Goal: Information Seeking & Learning: Find specific fact

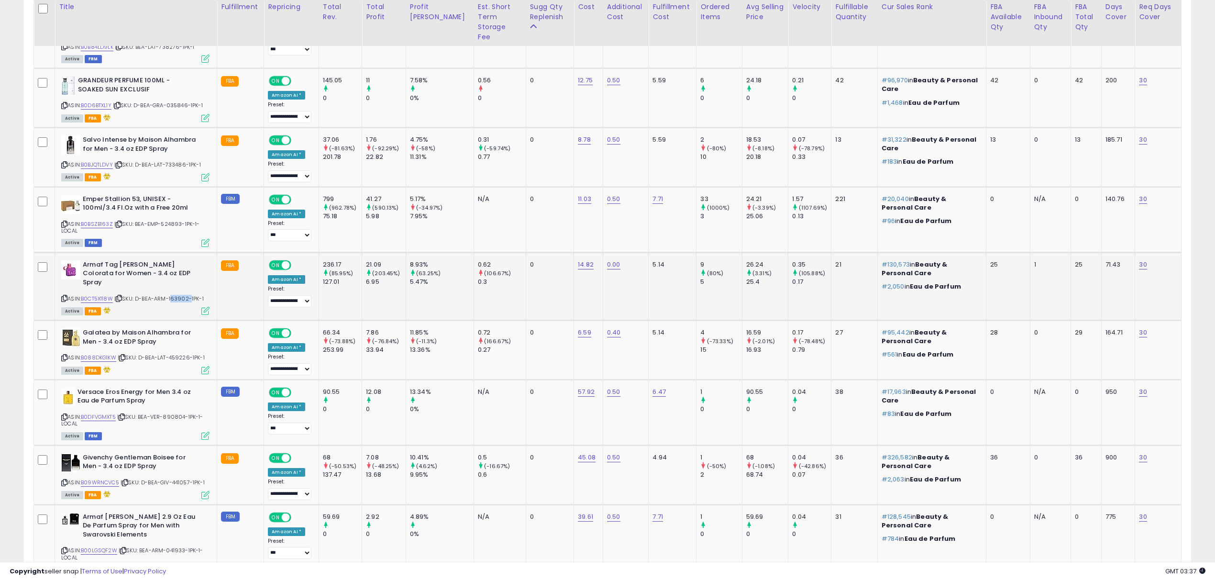
scroll to position [196, 678]
click at [187, 353] on span "| SKU: D-BEA-LAT-459226-1PK-1" at bounding box center [161, 357] width 87 height 8
copy span "459226"
click at [182, 295] on span "| SKU: D-BEA-ARM-163902-1PK-1" at bounding box center [158, 299] width 89 height 8
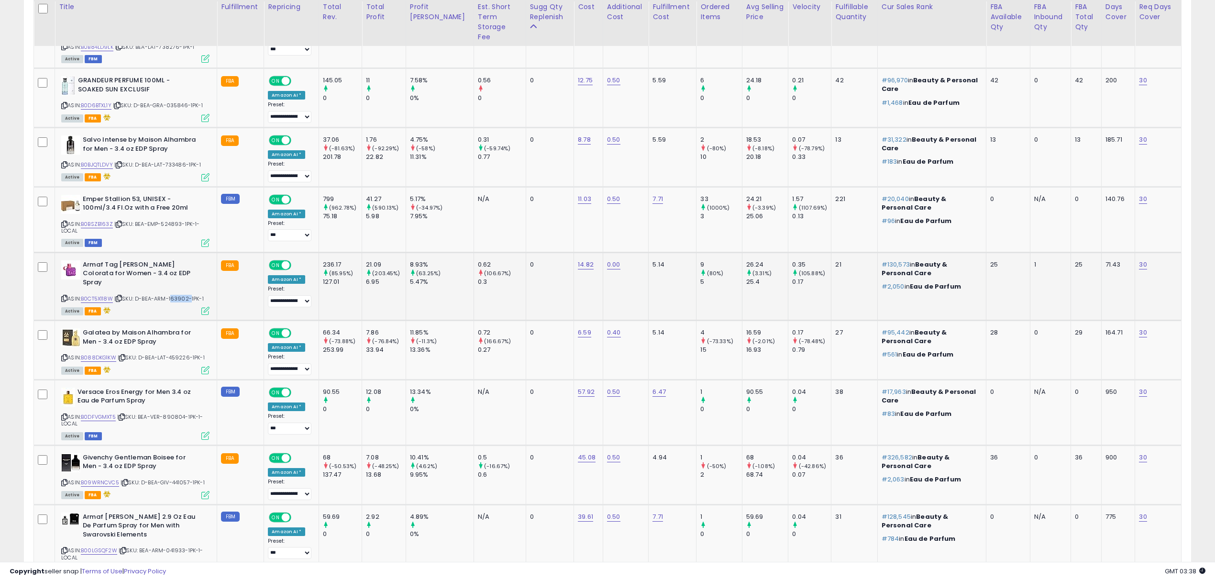
copy span "163902"
click at [182, 295] on span "| SKU: D-BEA-ARM-163902-1PK-1" at bounding box center [158, 299] width 89 height 8
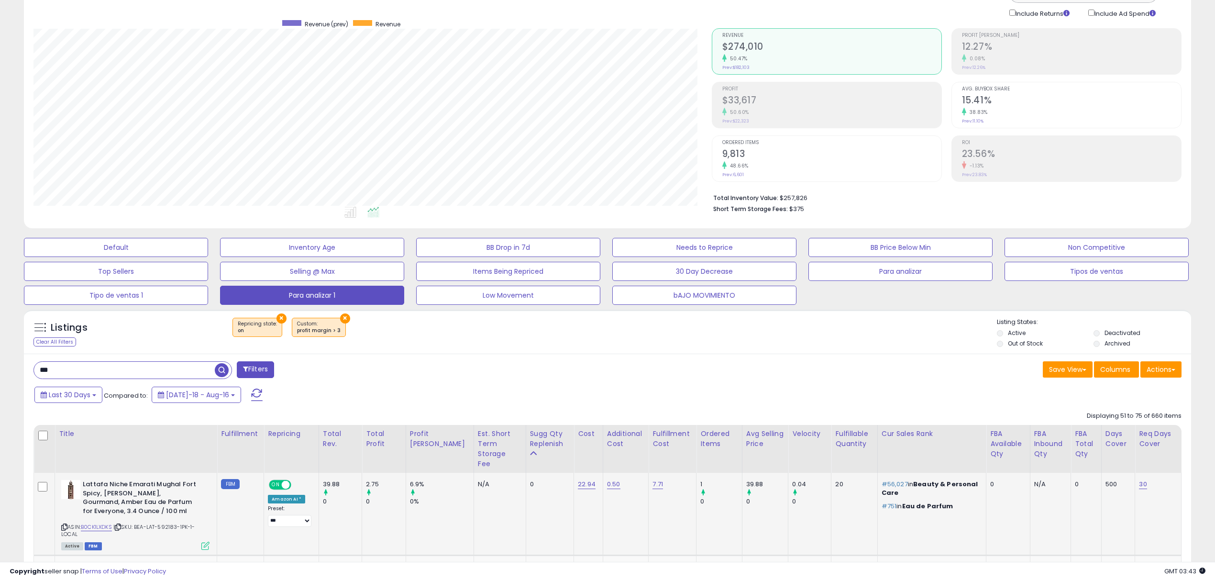
scroll to position [63, 0]
click at [530, 439] on div "Sugg Qty Replenish" at bounding box center [550, 439] width 40 height 20
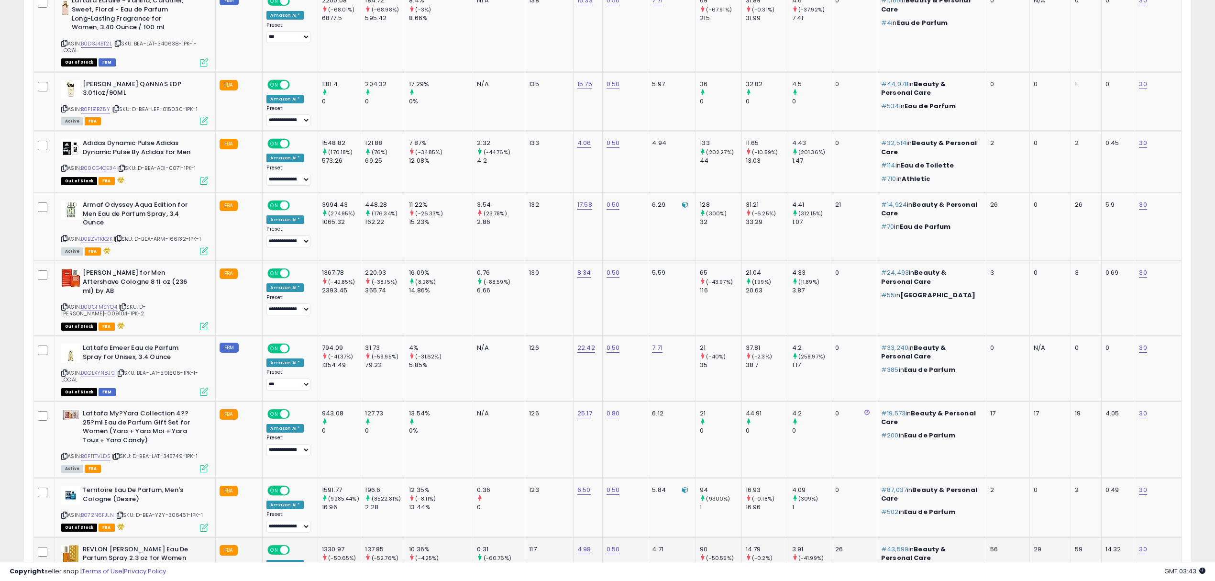
scroll to position [1697, 0]
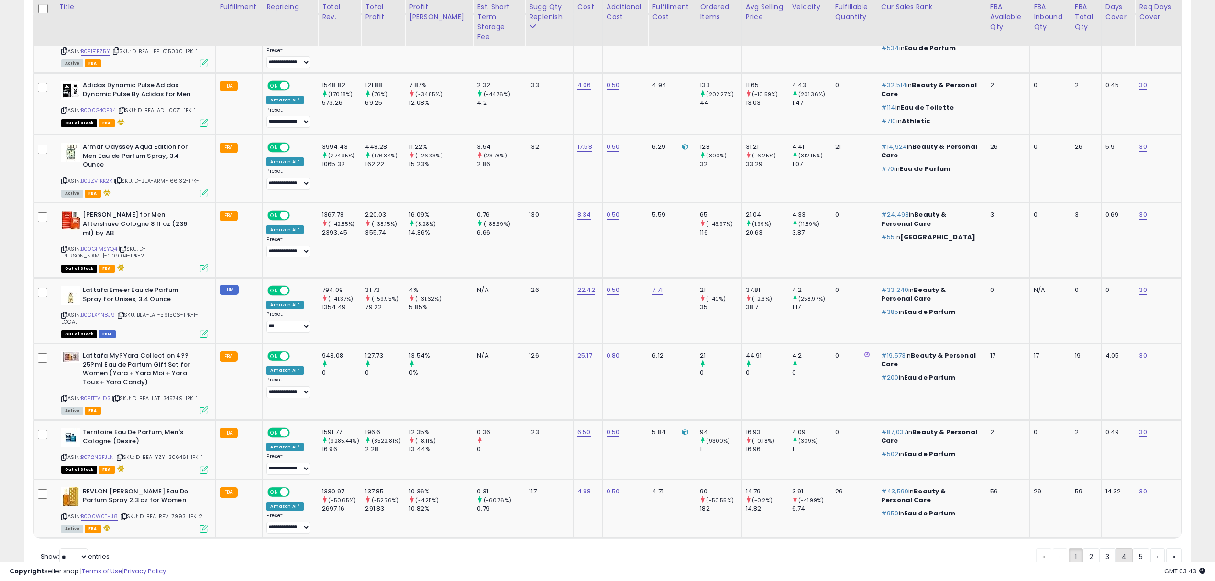
click at [1115, 548] on link "4" at bounding box center [1123, 556] width 17 height 16
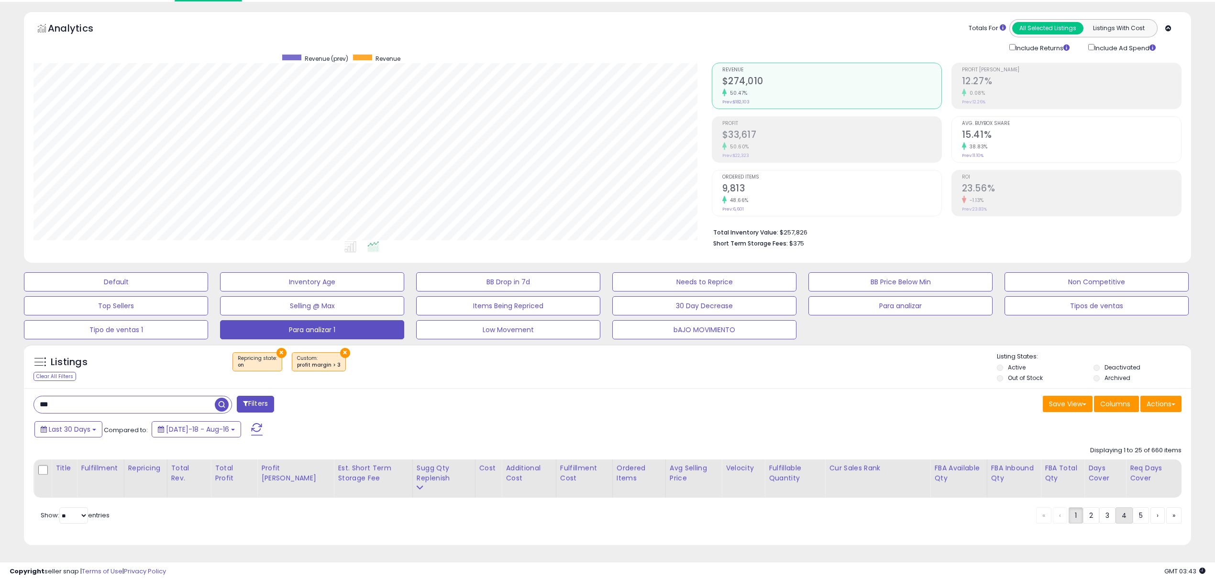
scroll to position [31, 0]
click at [1107, 516] on link "3" at bounding box center [1107, 515] width 16 height 16
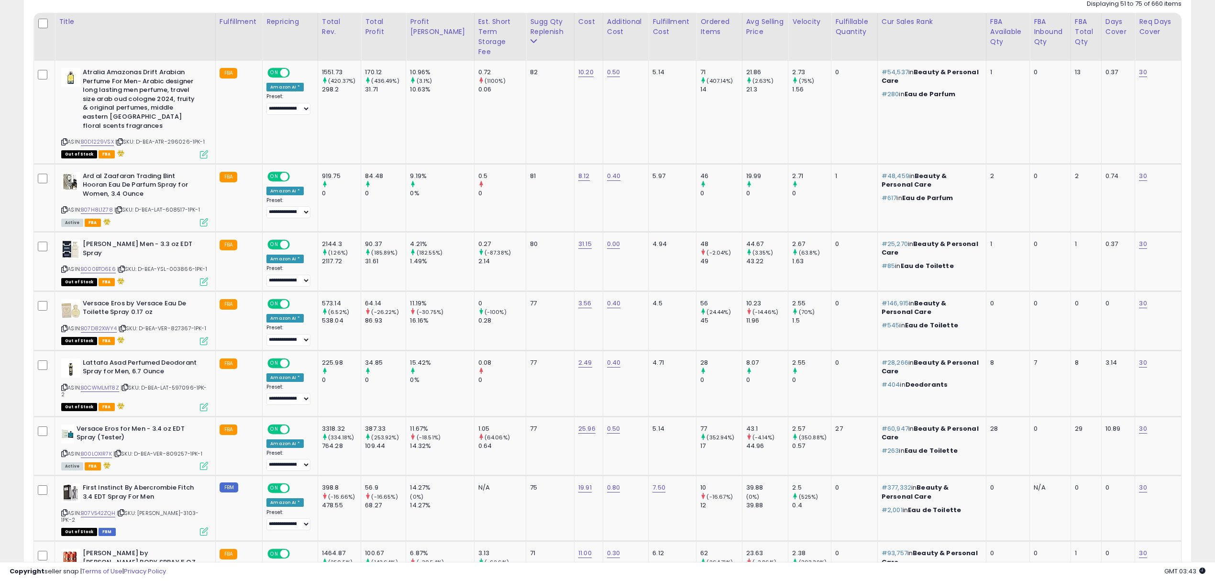
scroll to position [357, 0]
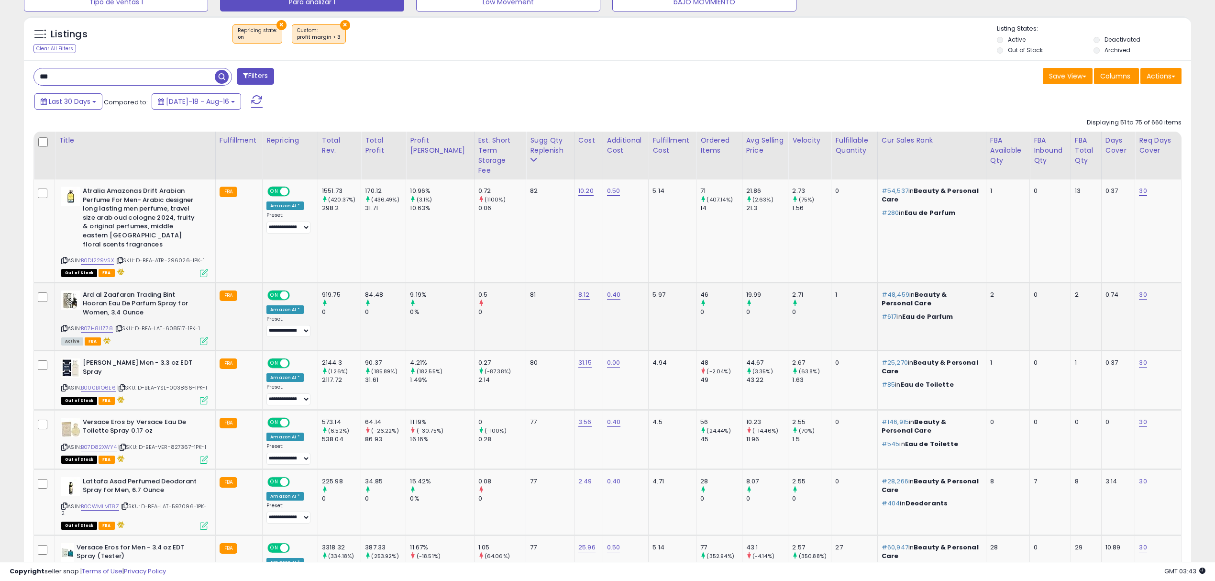
click at [173, 324] on span "| SKU: D-BEA-LAT-608517-1PK-1" at bounding box center [157, 328] width 86 height 8
copy span "608517"
click at [181, 443] on span "| SKU: D-BEA-VER-827367-1PK-1" at bounding box center [162, 447] width 88 height 8
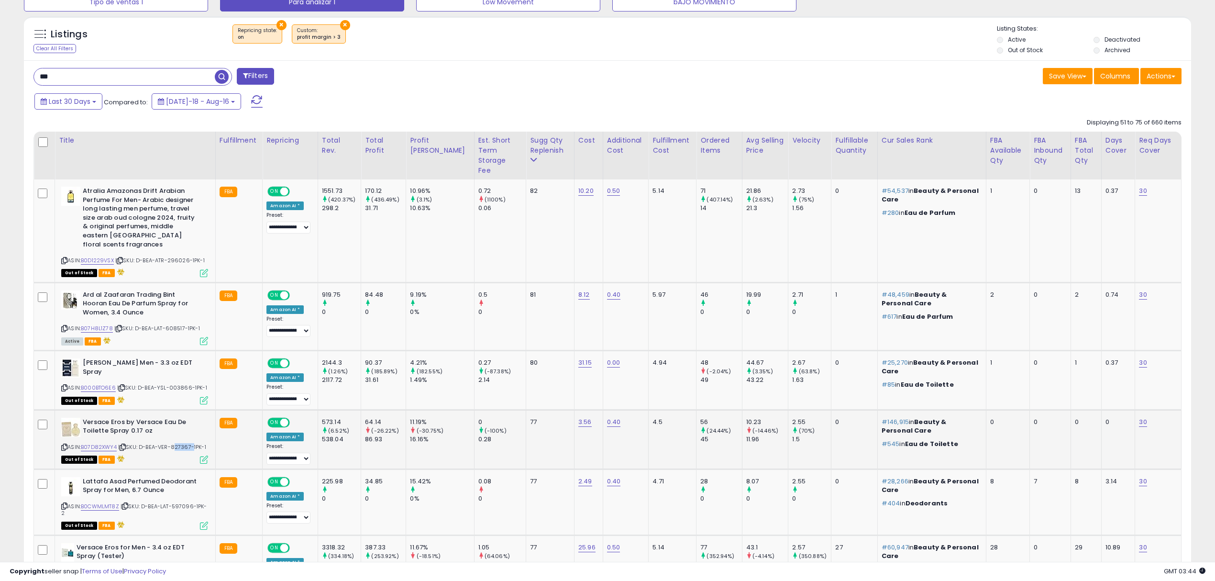
copy span "827367"
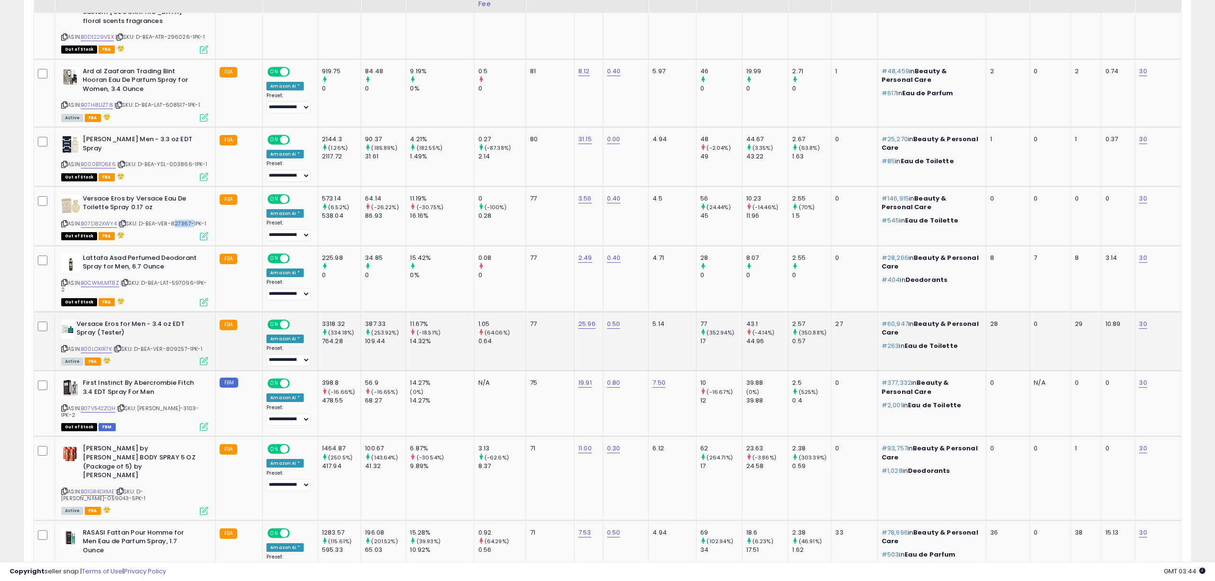
scroll to position [581, 0]
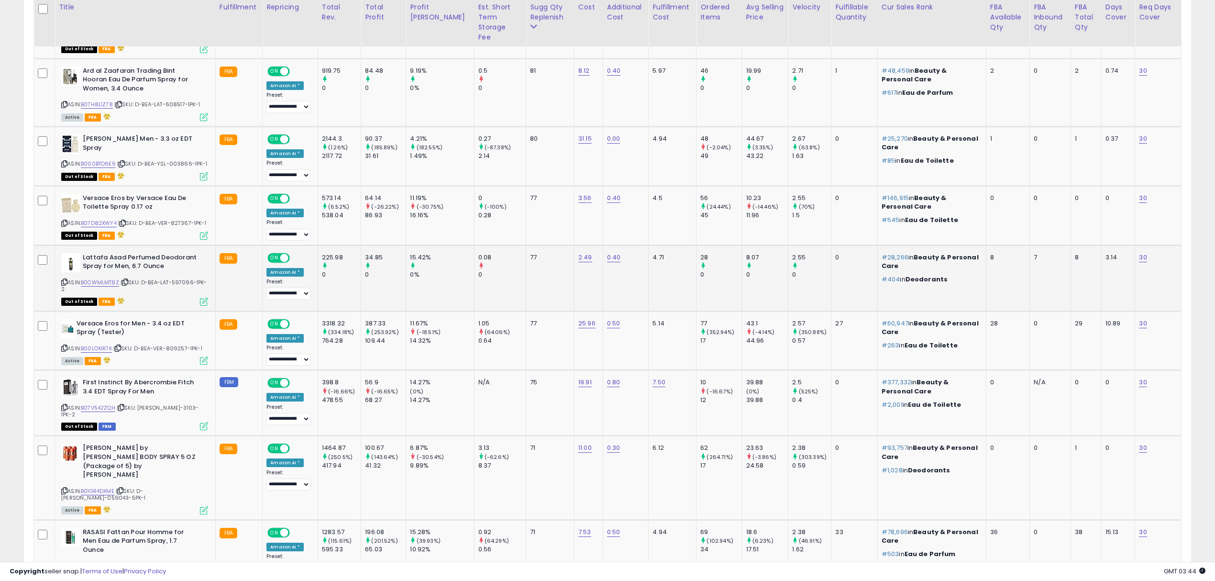
click at [177, 278] on span "| SKU: D-BEA-LAT-597096-1PK-2" at bounding box center [134, 285] width 146 height 14
copy span "597096"
click at [171, 344] on span "| SKU: D-BEA-VER-809257-1PK-1" at bounding box center [157, 348] width 89 height 8
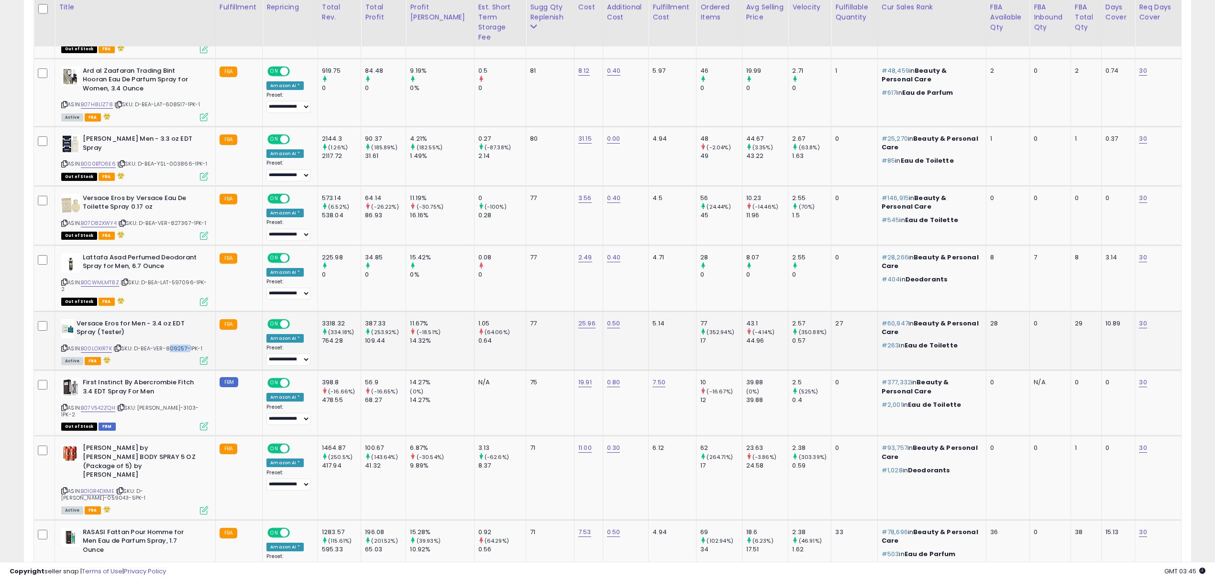
copy span "809257"
click at [174, 404] on span "| SKU: [PERSON_NAME]-3103-1PK-2" at bounding box center [129, 411] width 137 height 14
click at [171, 404] on span "| SKU: [PERSON_NAME]-3103-1PK-2" at bounding box center [129, 411] width 137 height 14
copy span "3103"
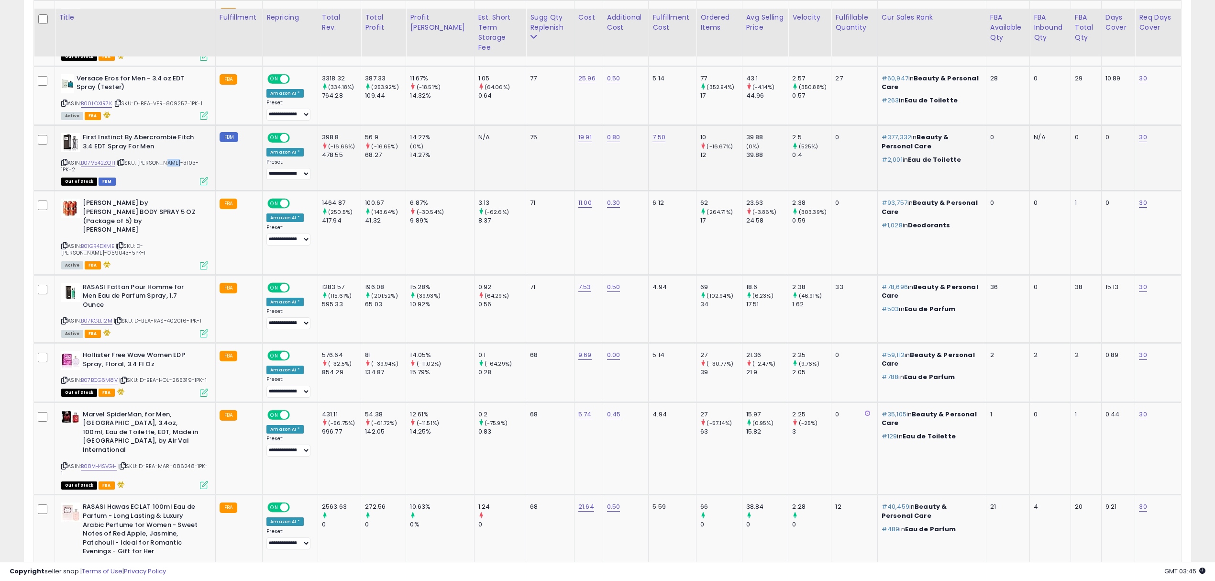
scroll to position [836, 0]
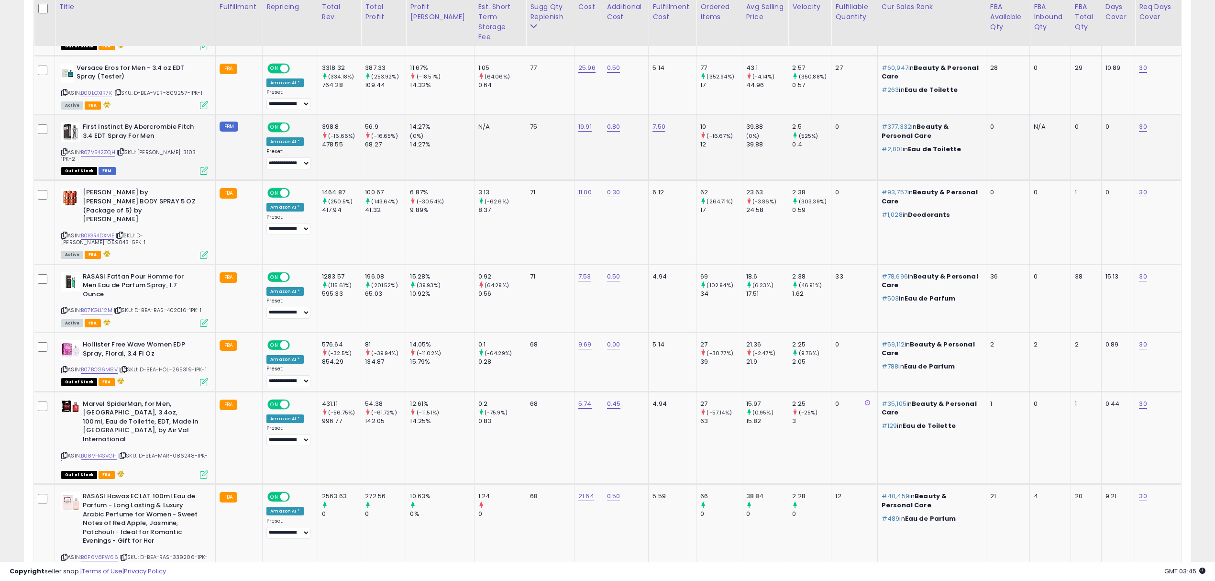
click at [112, 122] on b "First Instinct By Abercrombie Fitch 3.4 EDT Spray For Men" at bounding box center [141, 132] width 116 height 20
copy b "Instinct"
click at [174, 306] on span "| SKU: D-BEA-RAS-402016-1PK-1" at bounding box center [158, 310] width 88 height 8
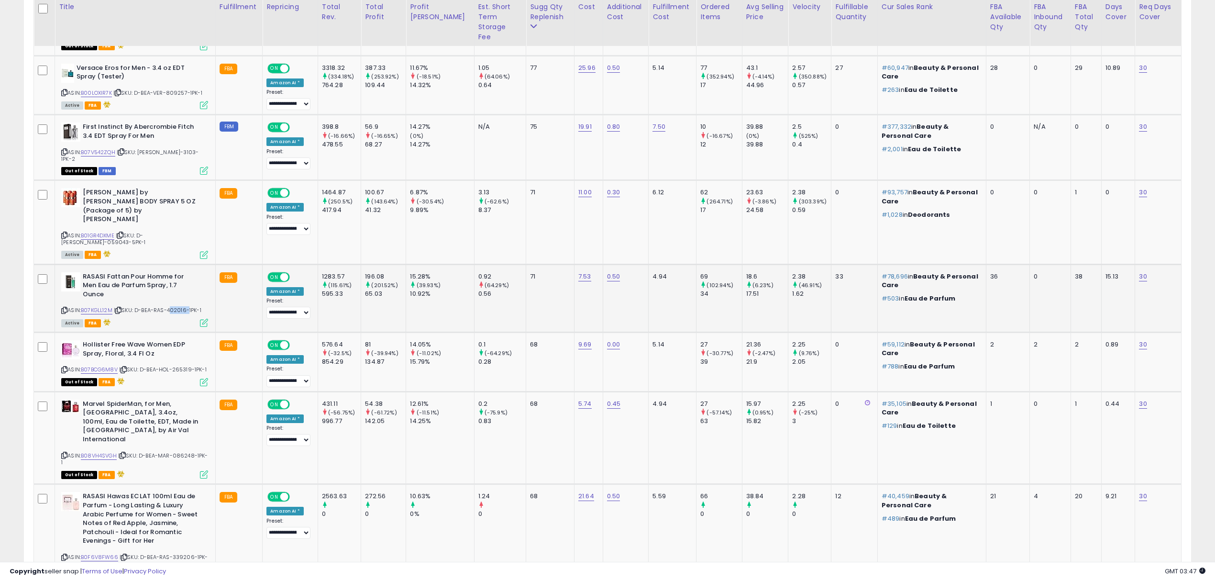
copy span "402016"
click at [175, 340] on div "ASIN: B07BCG6M8V | SKU: D-BEA-HOL-265319-1PK-1 Out of Stock FBA" at bounding box center [134, 362] width 147 height 45
copy span "265319"
click at [180, 451] on span "| SKU: D-BEA-MAR-086248-1PK-1" at bounding box center [134, 458] width 147 height 14
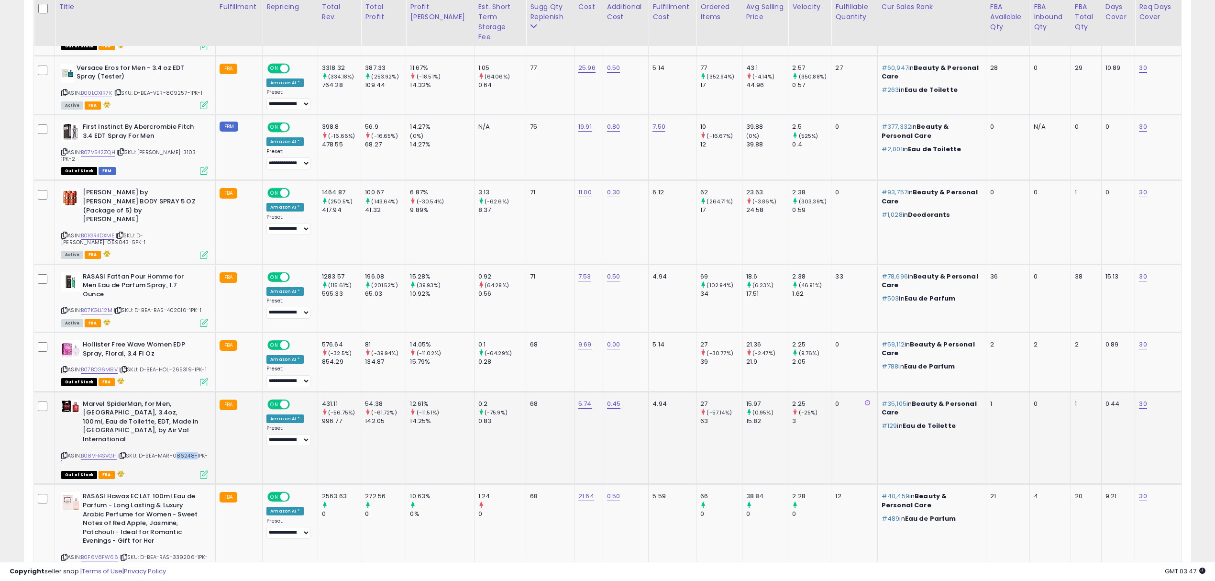
click at [180, 451] on span "| SKU: D-BEA-MAR-086248-1PK-1" at bounding box center [134, 458] width 147 height 14
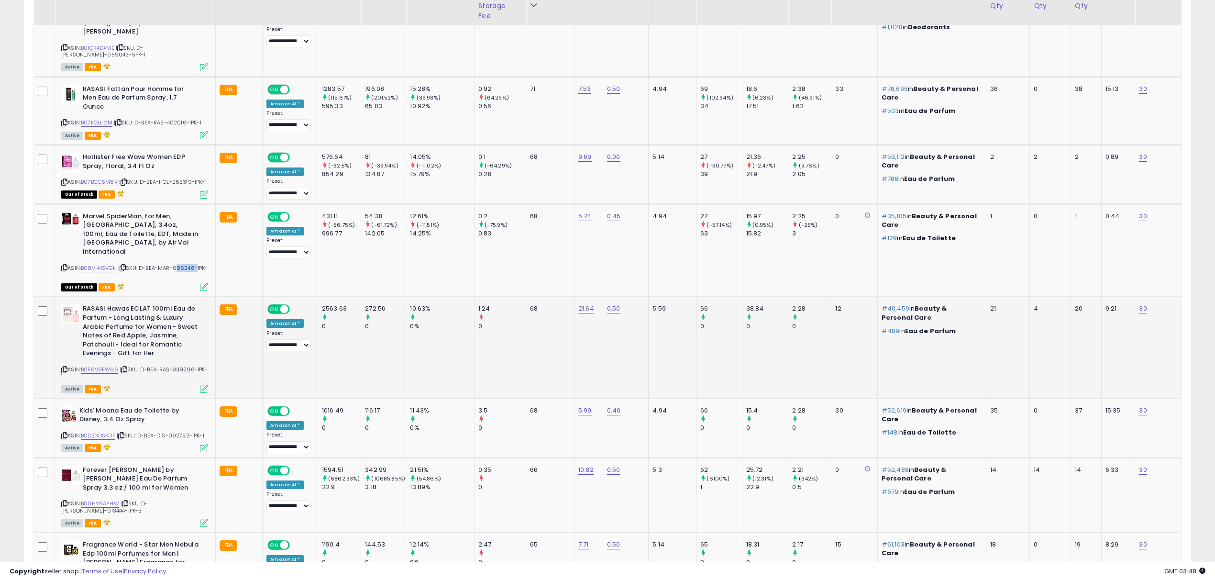
scroll to position [1027, 0]
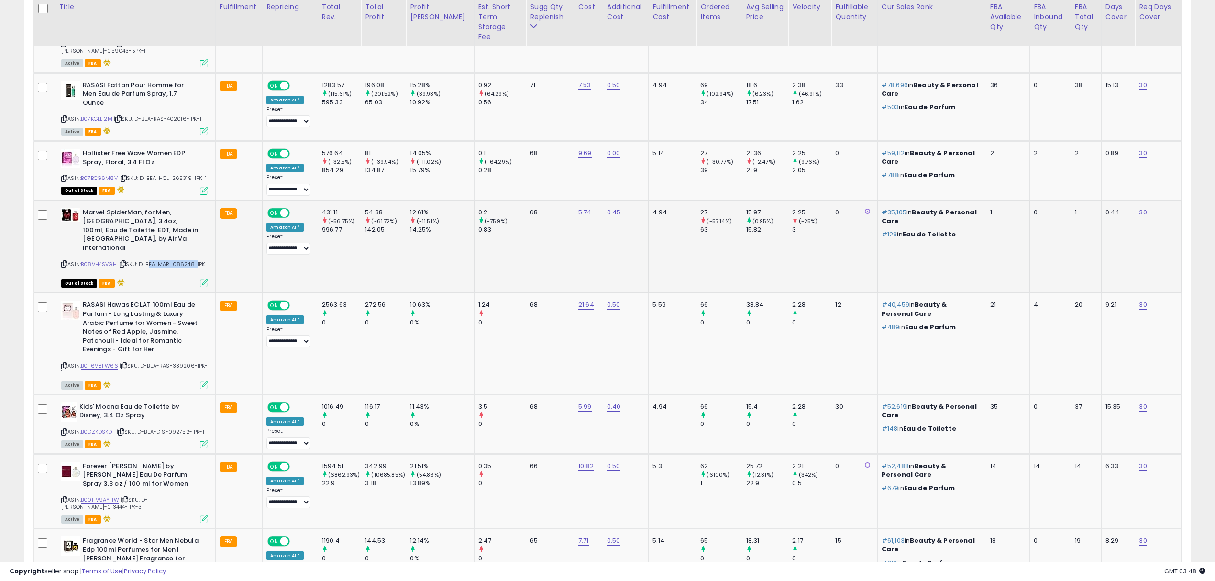
drag, startPoint x: 148, startPoint y: 227, endPoint x: 196, endPoint y: 229, distance: 47.4
click at [196, 260] on span "| SKU: D-BEA-MAR-086248-1PK-1" at bounding box center [134, 267] width 147 height 14
click at [183, 362] on span "| SKU: D-BEA-RAS-339206-1PK-1" at bounding box center [134, 369] width 147 height 14
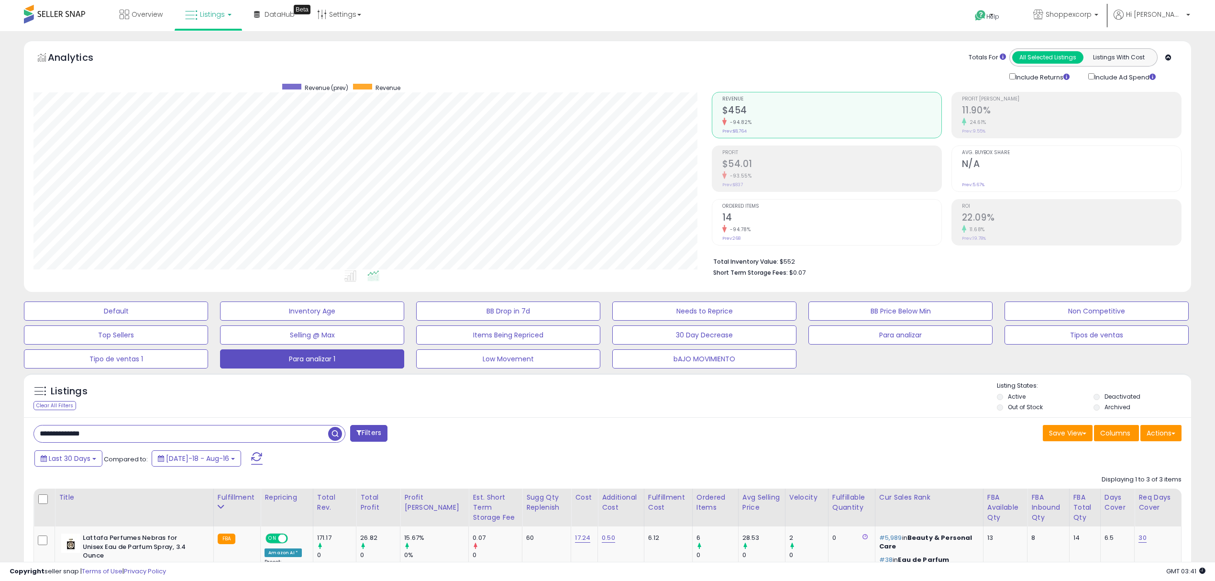
click at [14, 231] on div "**********" at bounding box center [607, 413] width 1205 height 745
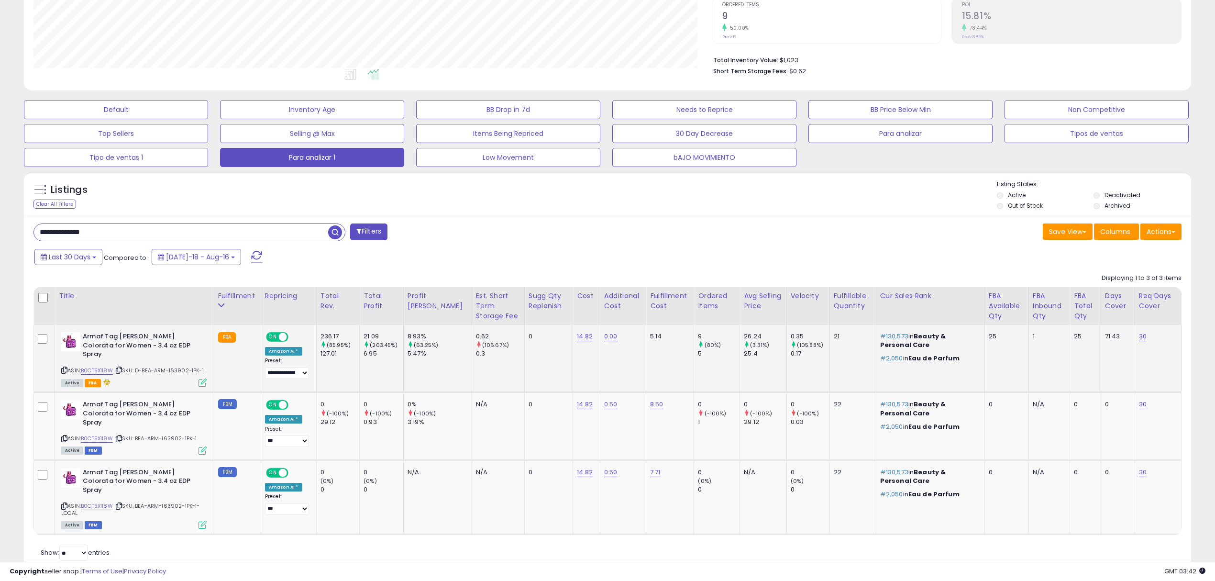
scroll to position [205, 0]
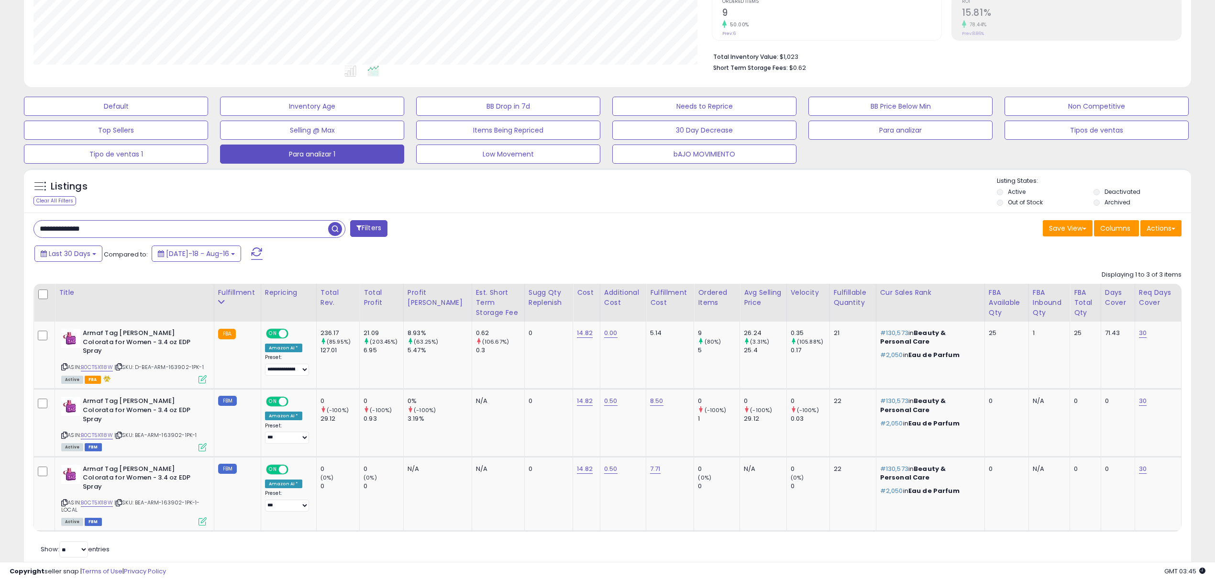
drag, startPoint x: 143, startPoint y: 232, endPoint x: 0, endPoint y: 192, distance: 149.0
click at [0, 192] on div "**********" at bounding box center [607, 215] width 1215 height 779
paste input "text"
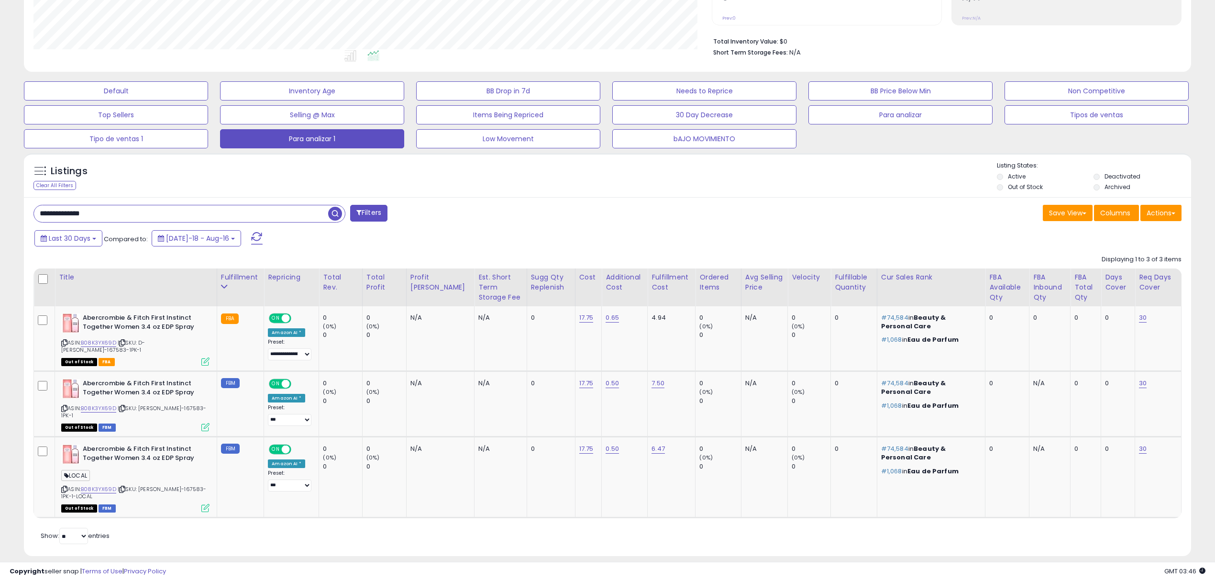
scroll to position [196, 678]
click at [71, 330] on img at bounding box center [70, 322] width 19 height 19
drag, startPoint x: 132, startPoint y: 217, endPoint x: 0, endPoint y: 198, distance: 133.9
click at [0, 198] on div "**********" at bounding box center [607, 201] width 1215 height 781
paste input "text"
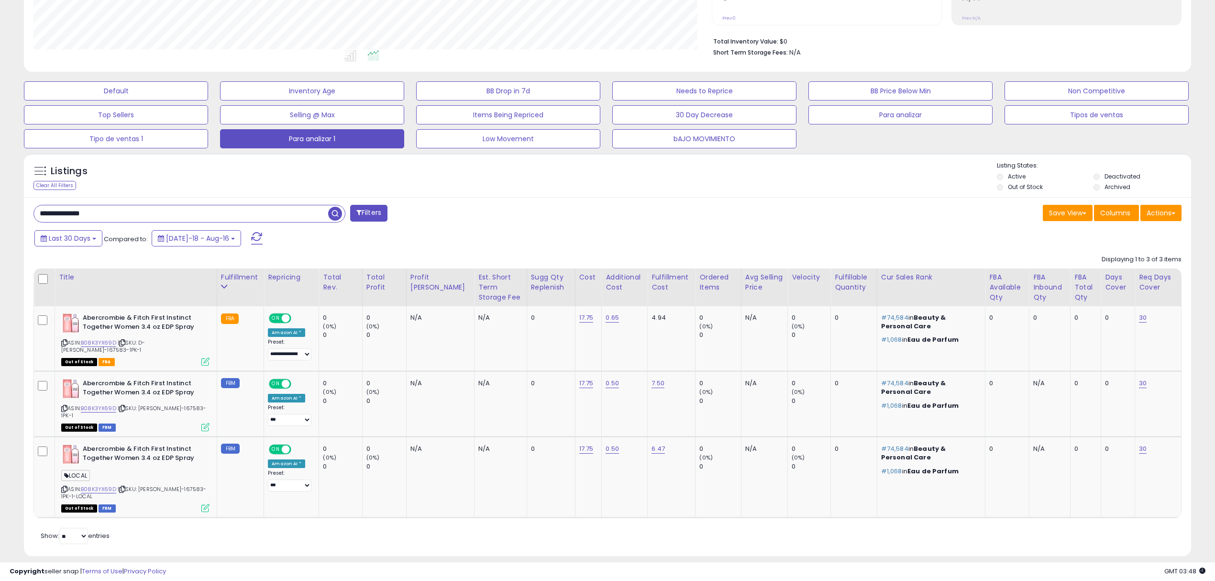
type input "**********"
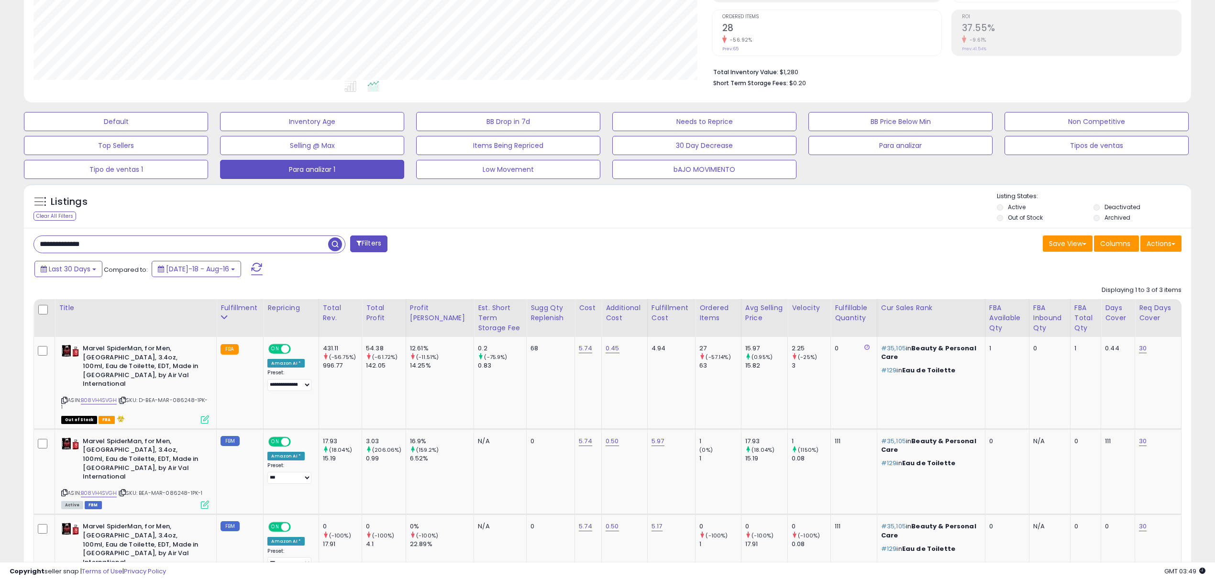
scroll to position [266, 0]
